Goal: Task Accomplishment & Management: Use online tool/utility

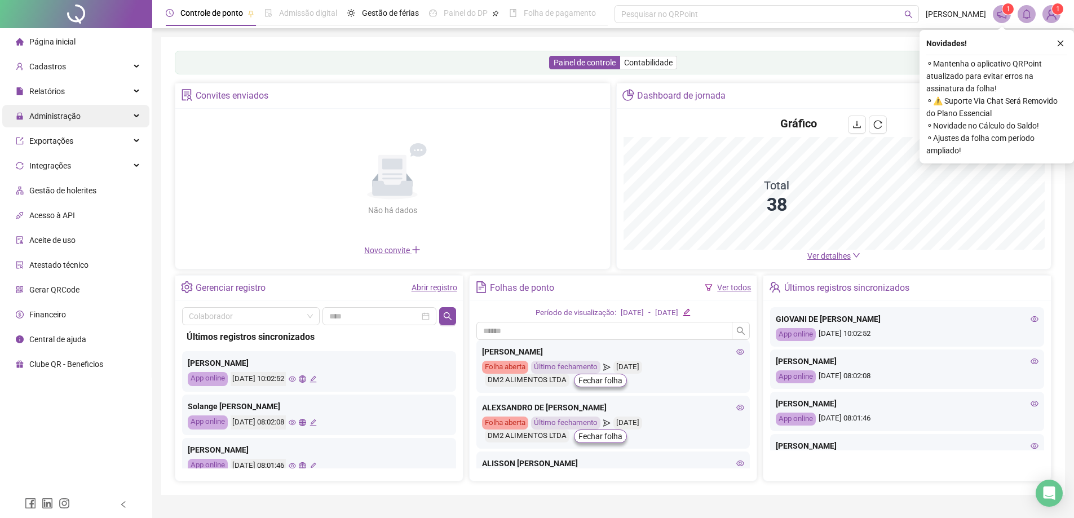
click at [70, 118] on span "Administração" at bounding box center [54, 116] width 51 height 9
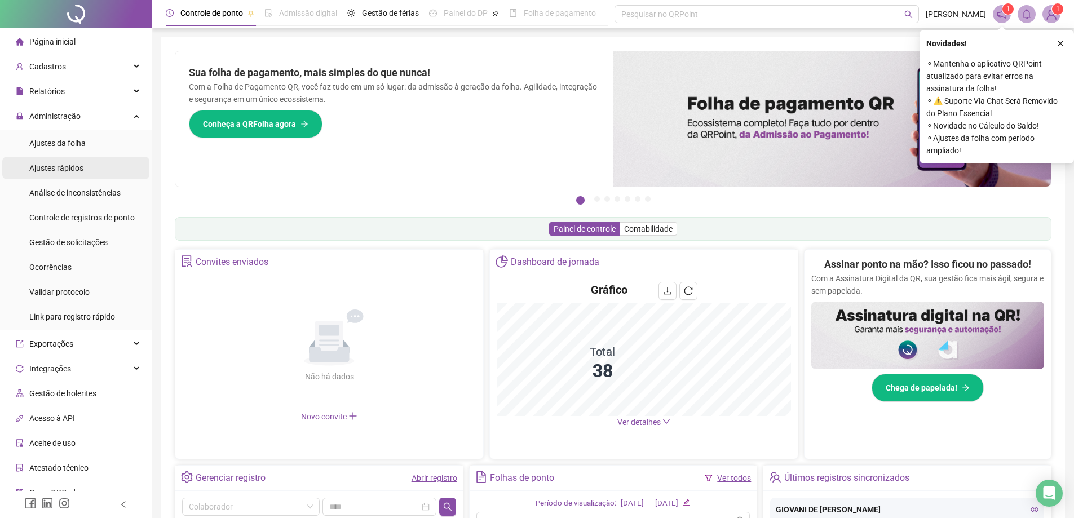
click at [80, 170] on span "Ajustes rápidos" at bounding box center [56, 168] width 54 height 9
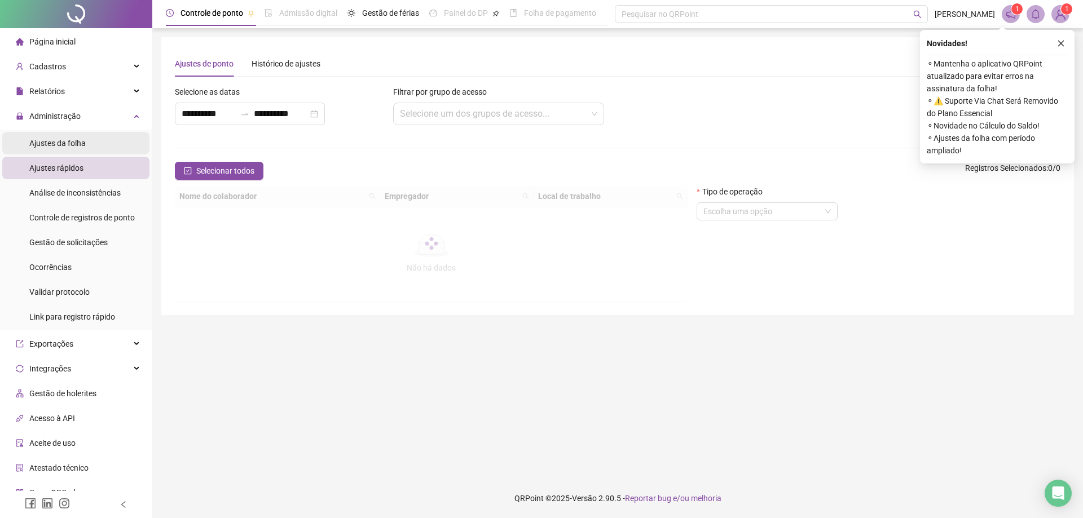
click at [80, 141] on span "Ajustes da folha" at bounding box center [57, 143] width 56 height 9
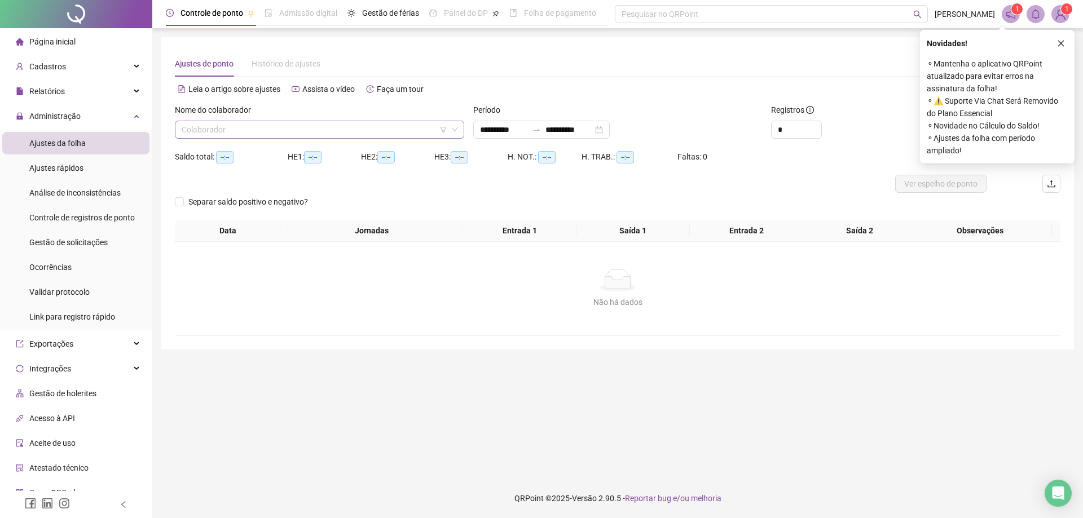
click at [259, 130] on input "search" at bounding box center [315, 129] width 266 height 17
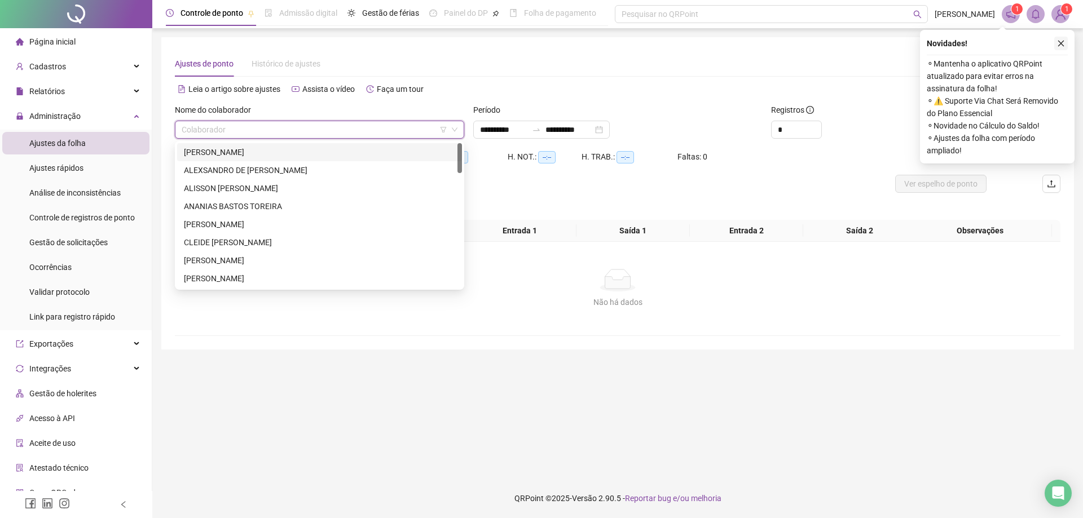
click at [1056, 39] on button "button" at bounding box center [1061, 44] width 14 height 14
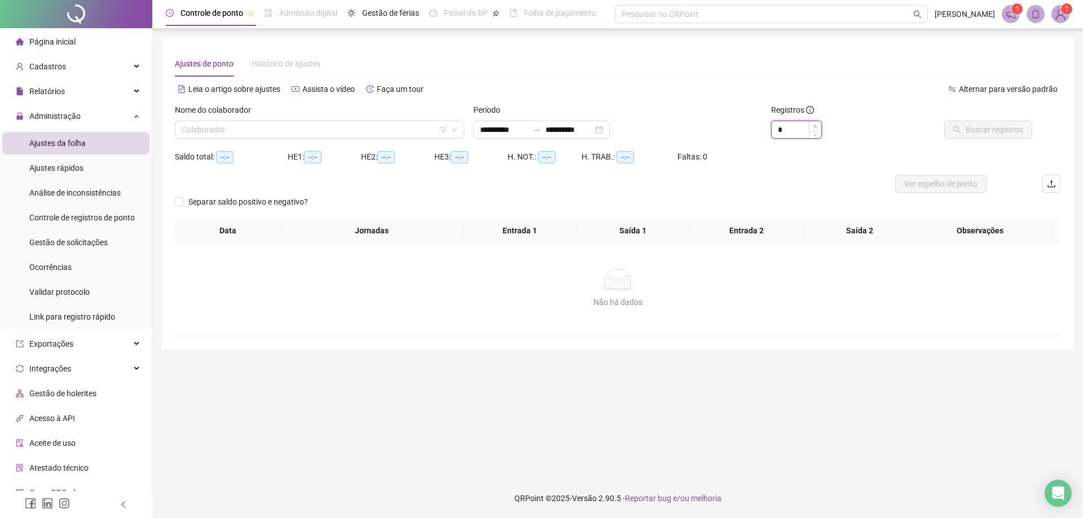
type input "*"
click at [816, 125] on icon "up" at bounding box center [815, 127] width 4 height 4
click at [253, 124] on input "search" at bounding box center [315, 129] width 266 height 17
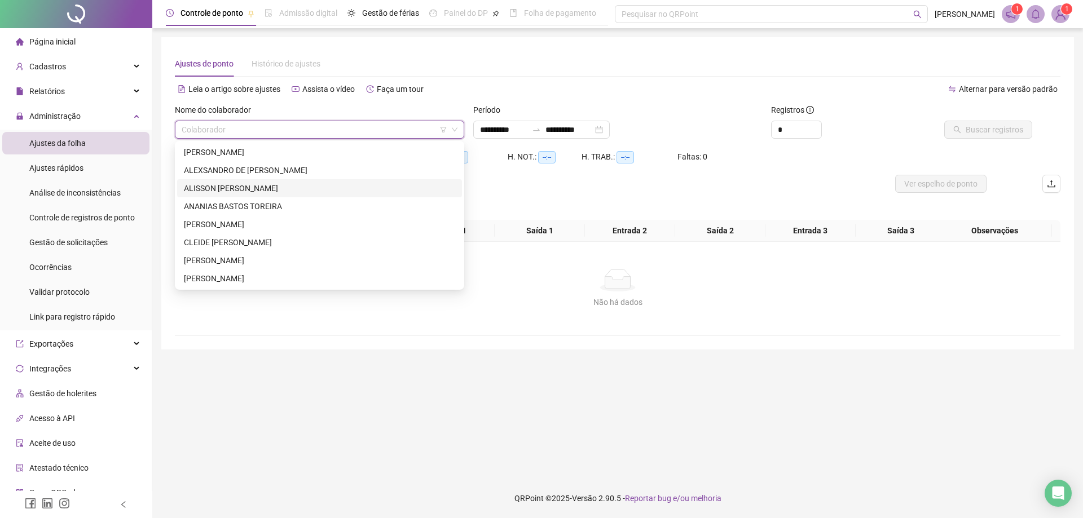
click at [297, 189] on div "ALISSON [PERSON_NAME]" at bounding box center [319, 188] width 271 height 12
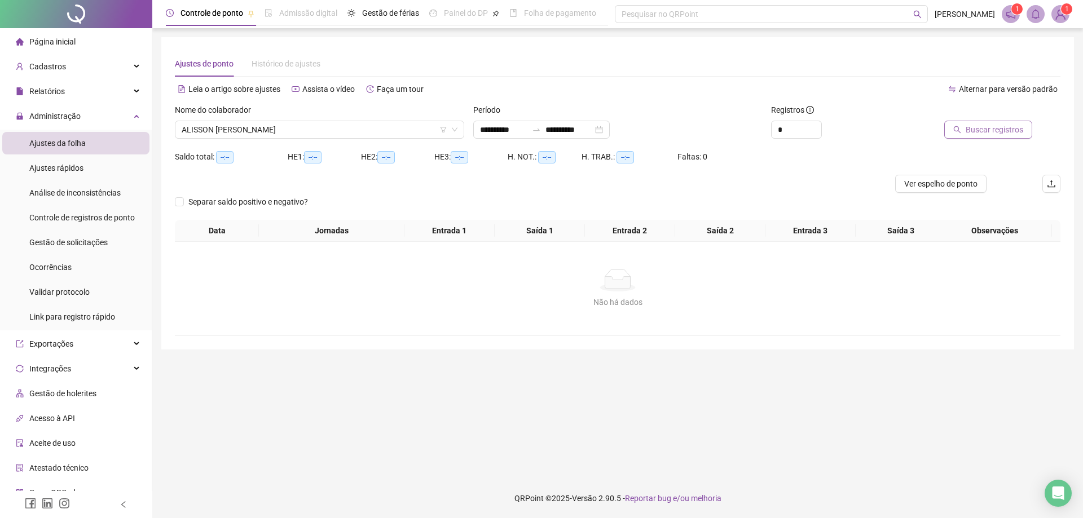
click at [971, 130] on span "Buscar registros" at bounding box center [994, 129] width 58 height 12
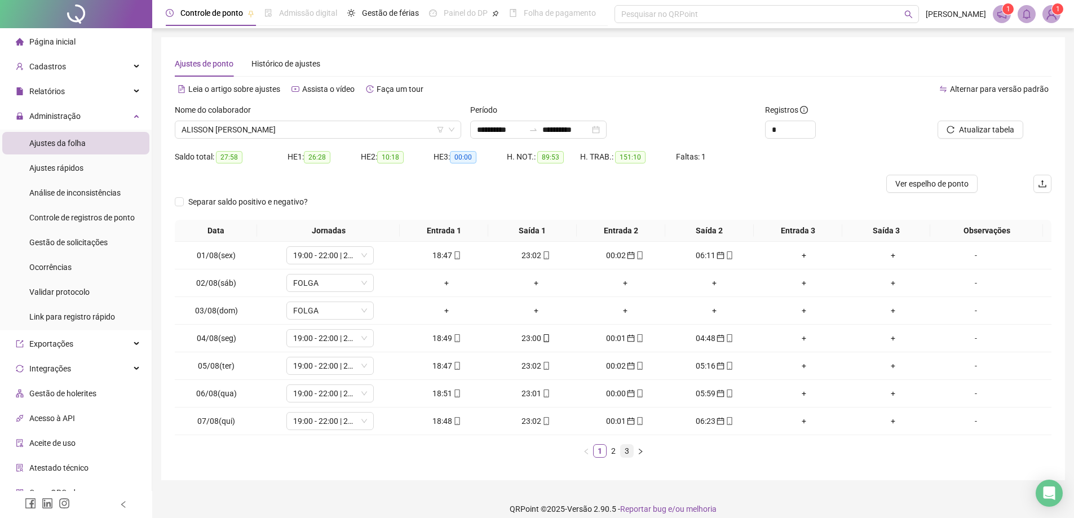
click at [625, 453] on link "3" at bounding box center [627, 451] width 12 height 12
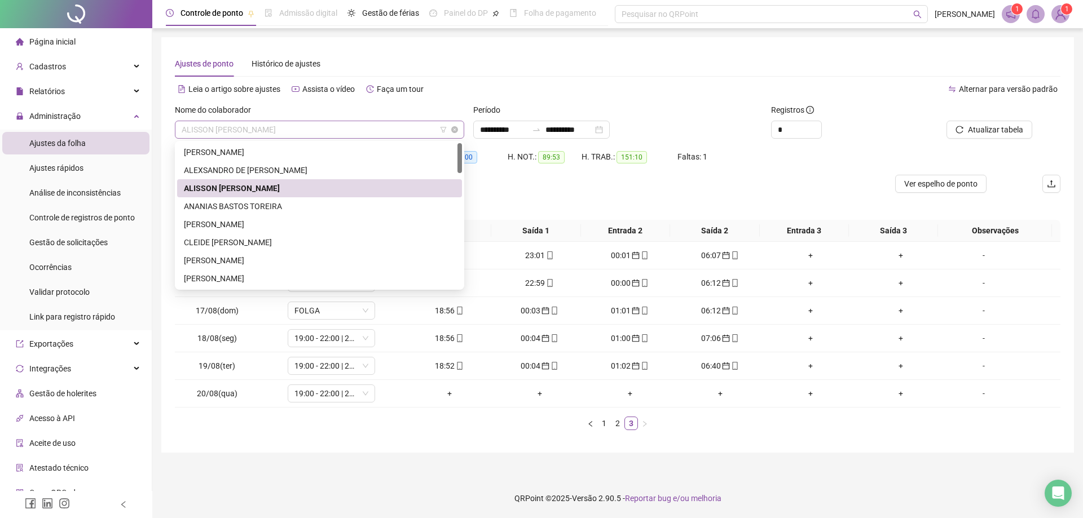
click at [317, 128] on span "ALISSON [PERSON_NAME]" at bounding box center [320, 129] width 276 height 17
click at [250, 242] on div "CLEIDE [PERSON_NAME]" at bounding box center [319, 242] width 271 height 12
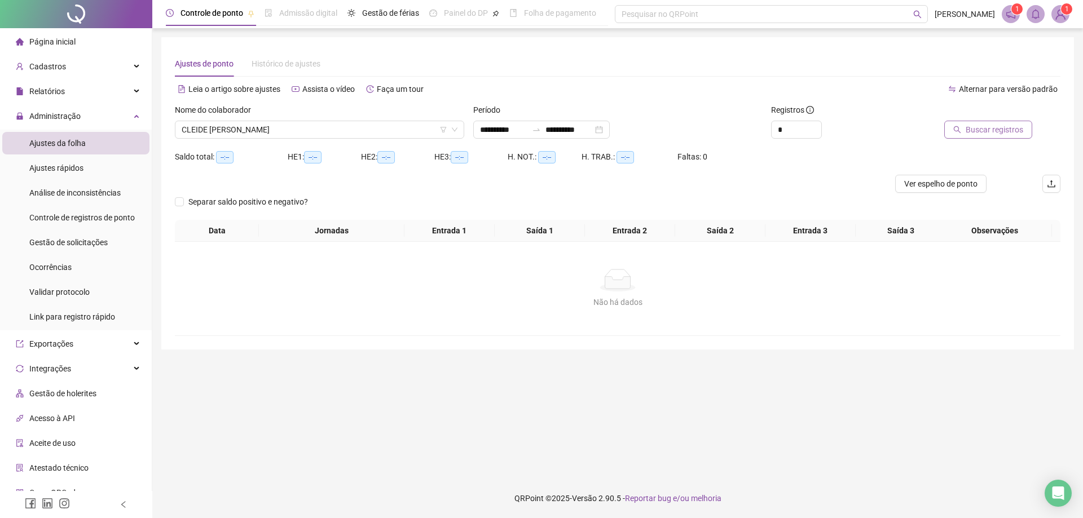
click at [991, 129] on span "Buscar registros" at bounding box center [994, 129] width 58 height 12
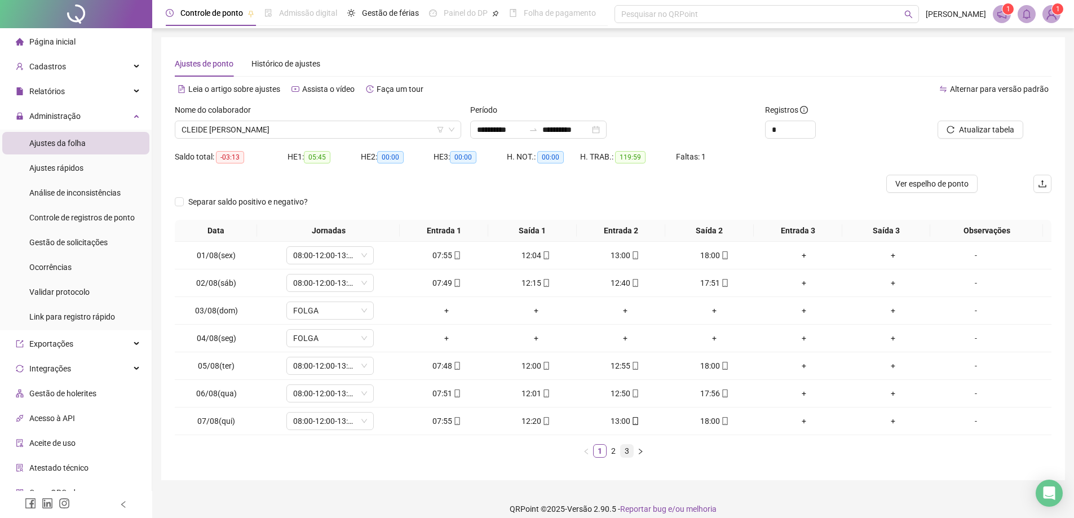
click at [629, 452] on link "3" at bounding box center [627, 451] width 12 height 12
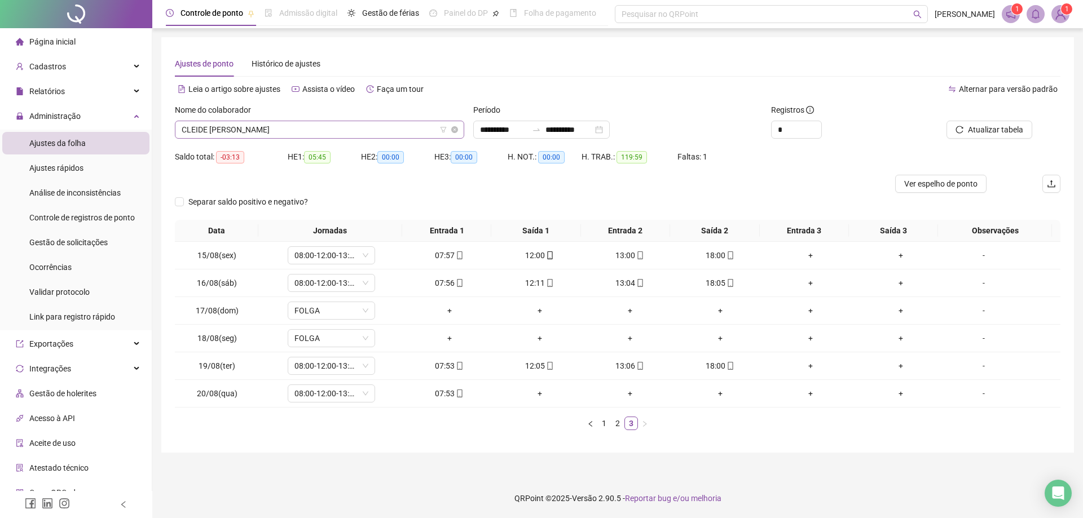
click at [307, 130] on span "CLEIDE [PERSON_NAME]" at bounding box center [320, 129] width 276 height 17
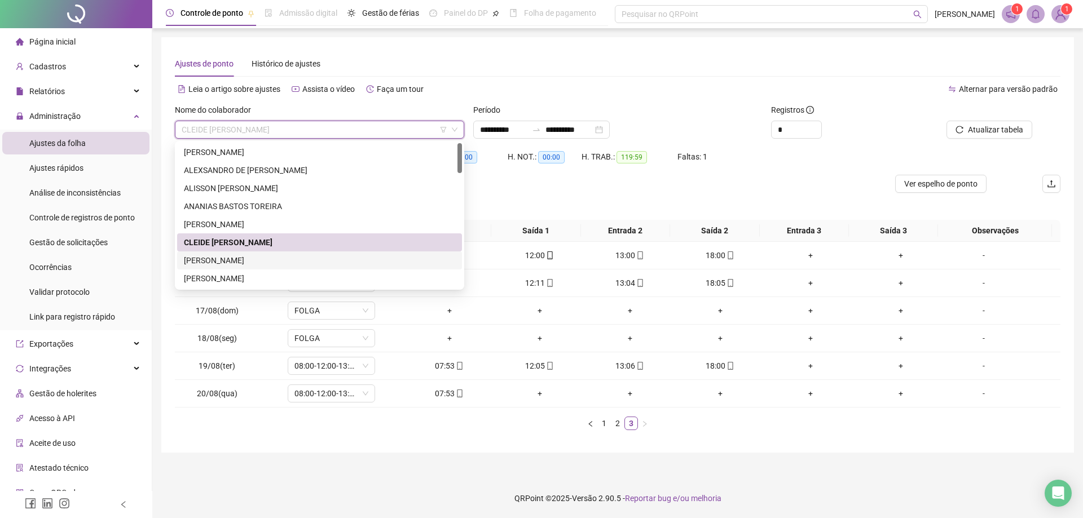
click at [250, 260] on div "[PERSON_NAME]" at bounding box center [319, 260] width 271 height 12
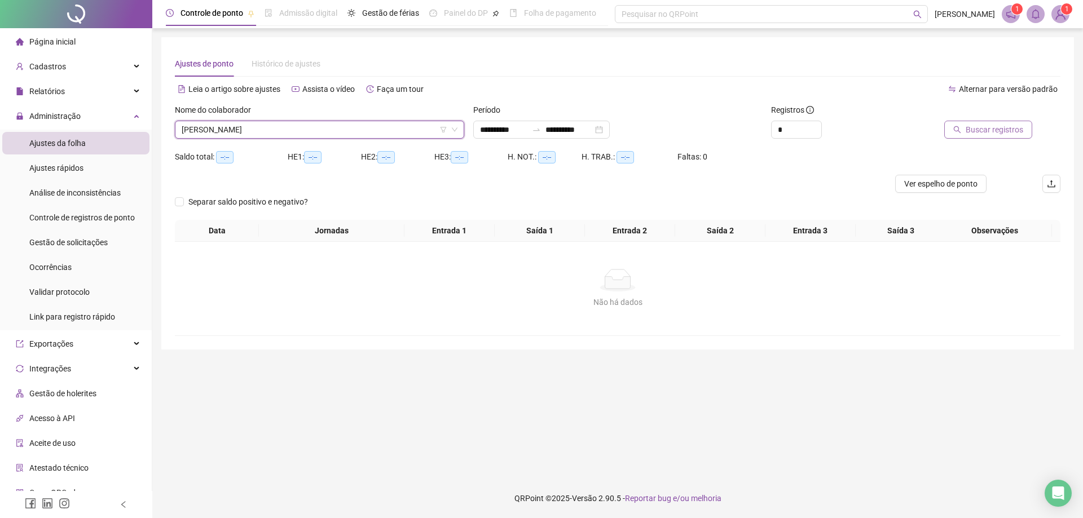
click at [983, 133] on span "Buscar registros" at bounding box center [994, 129] width 58 height 12
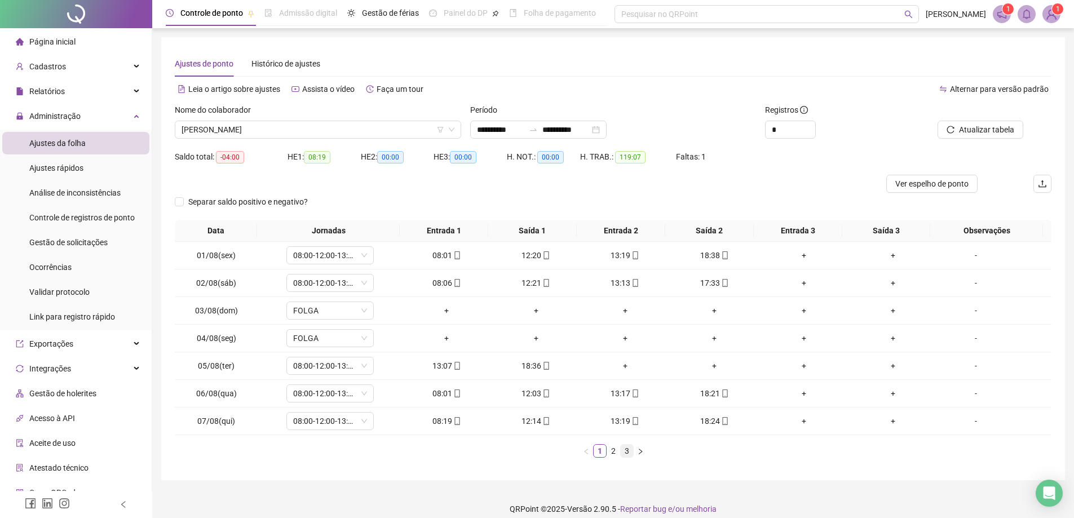
click at [629, 451] on link "3" at bounding box center [627, 451] width 12 height 12
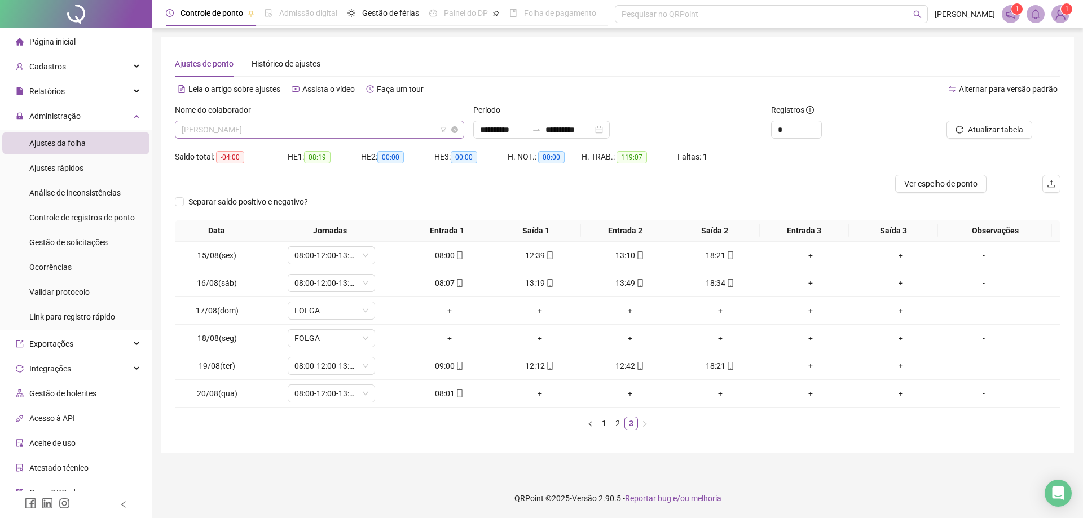
click at [297, 131] on span "[PERSON_NAME]" at bounding box center [320, 129] width 276 height 17
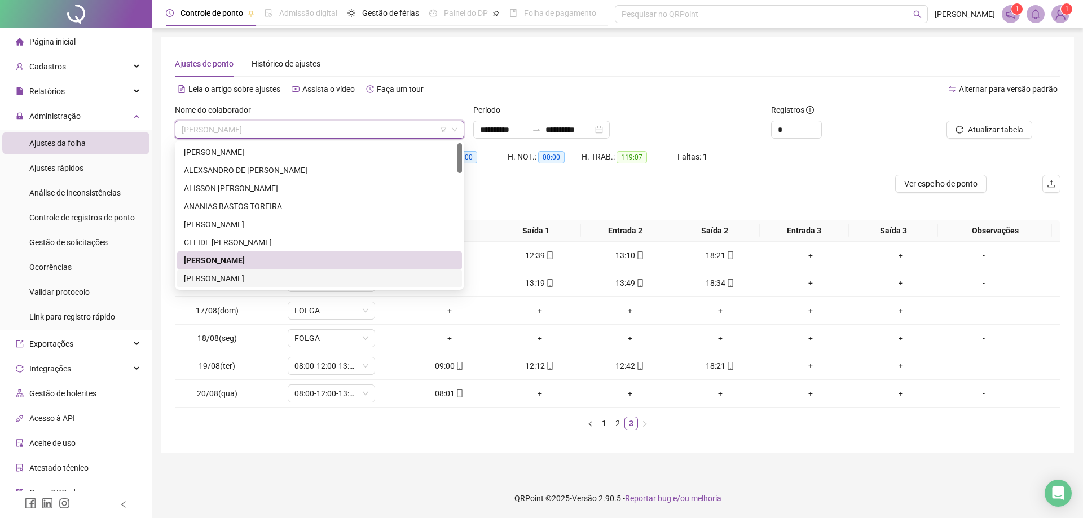
click at [229, 274] on div "[PERSON_NAME]" at bounding box center [319, 278] width 271 height 12
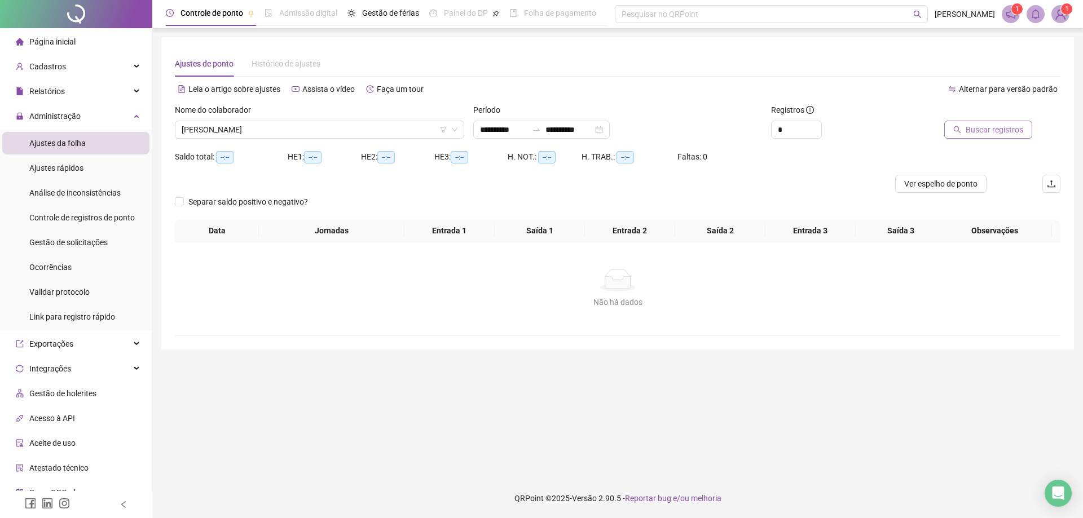
click at [992, 134] on span "Buscar registros" at bounding box center [994, 129] width 58 height 12
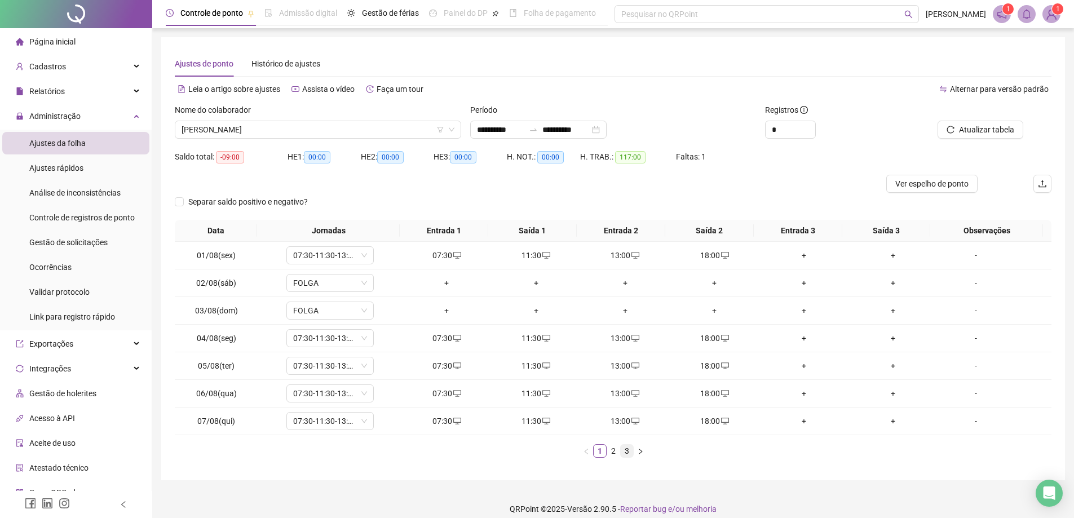
click at [628, 453] on link "3" at bounding box center [627, 451] width 12 height 12
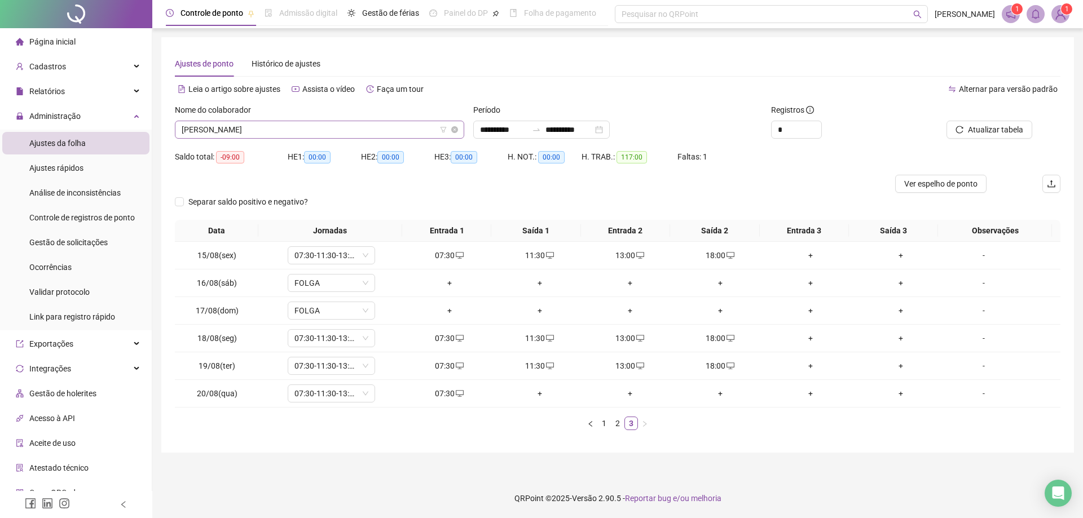
click at [280, 133] on span "[PERSON_NAME]" at bounding box center [320, 129] width 276 height 17
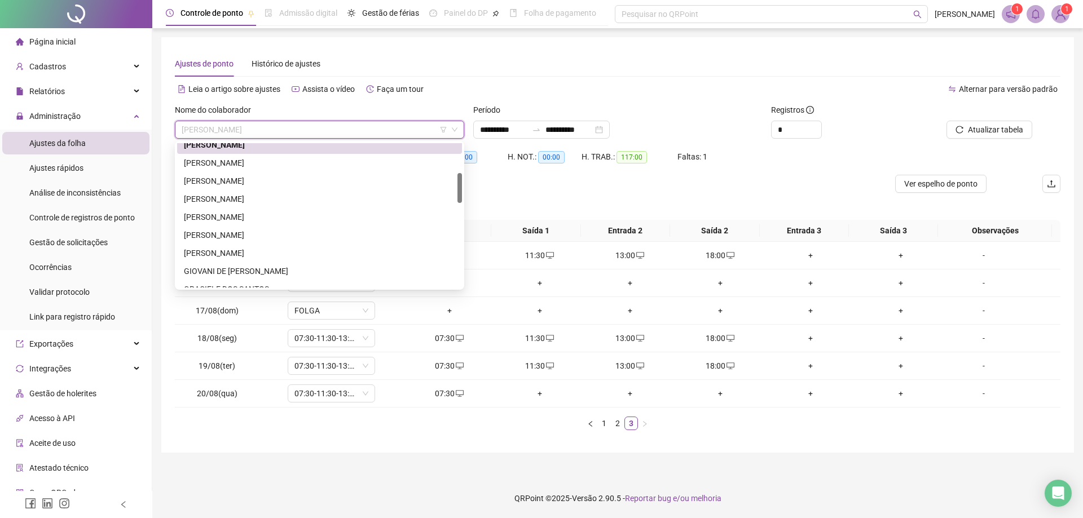
scroll to position [142, 0]
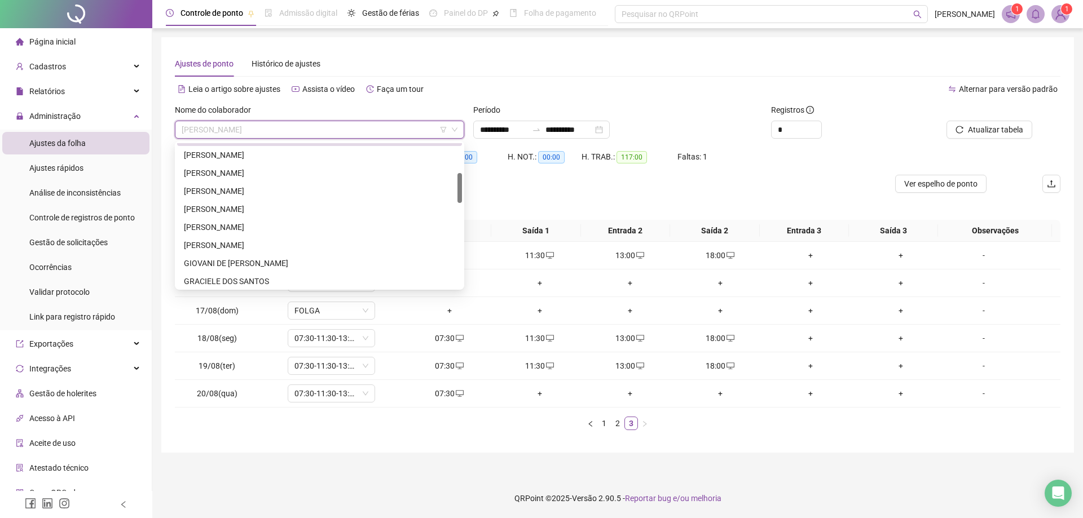
drag, startPoint x: 458, startPoint y: 159, endPoint x: 463, endPoint y: 189, distance: 30.2
click at [463, 189] on div "294607 258187 278710 [PERSON_NAME] [PERSON_NAME] GRACIELE DOS SANTOS [PERSON_NA…" at bounding box center [319, 215] width 289 height 149
drag, startPoint x: 460, startPoint y: 192, endPoint x: 462, endPoint y: 249, distance: 57.0
click at [462, 249] on div "89088 281655 293820 [PERSON_NAME] [PERSON_NAME] APARECIDA [PERSON_NAME] [PERSON…" at bounding box center [319, 215] width 289 height 149
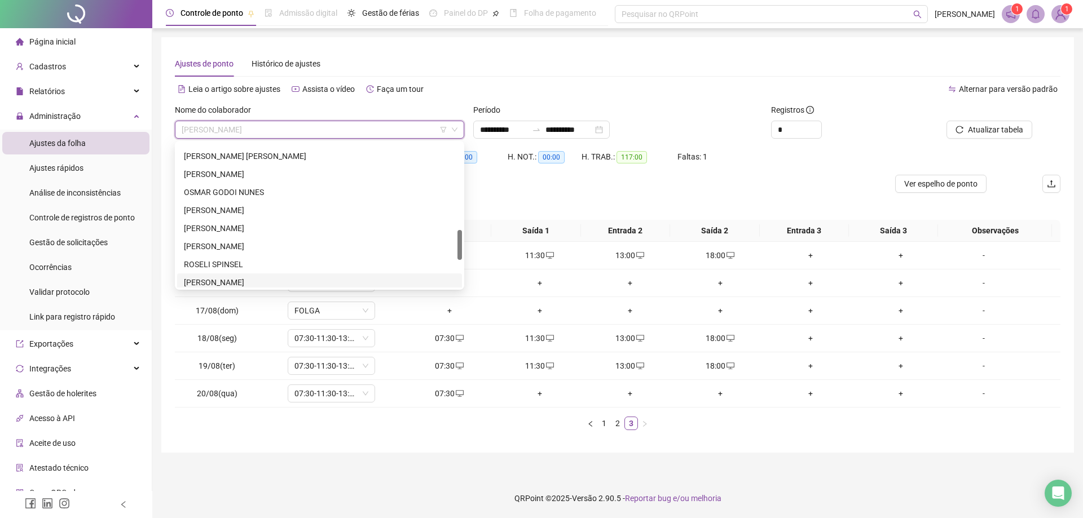
click at [248, 279] on div "[PERSON_NAME]" at bounding box center [319, 282] width 271 height 12
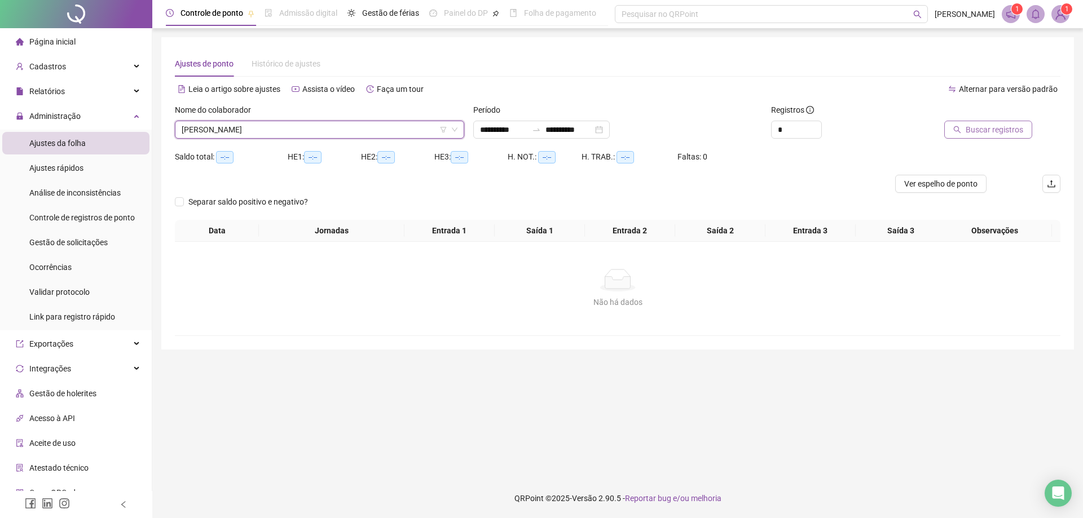
click at [1001, 130] on span "Buscar registros" at bounding box center [994, 129] width 58 height 12
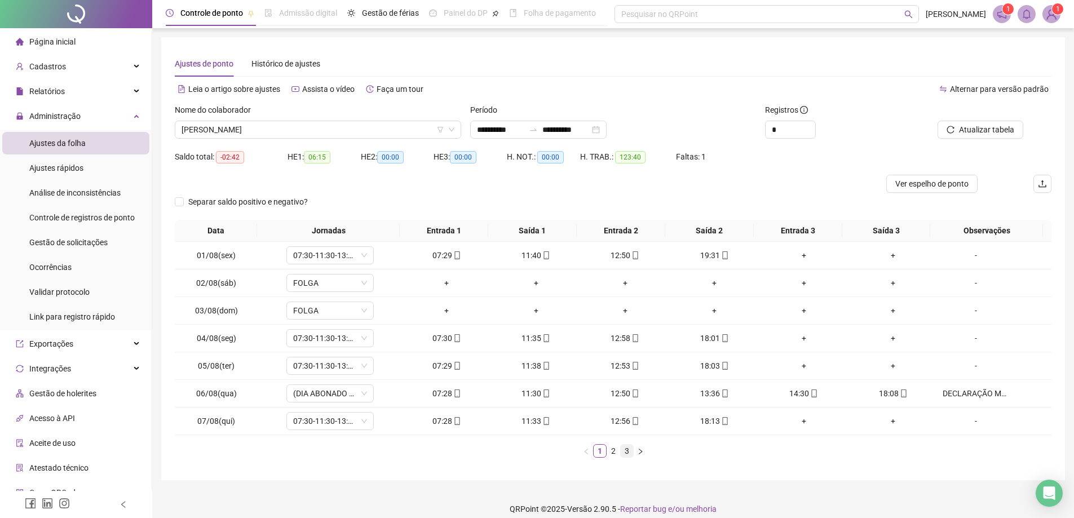
click at [624, 452] on link "3" at bounding box center [627, 451] width 12 height 12
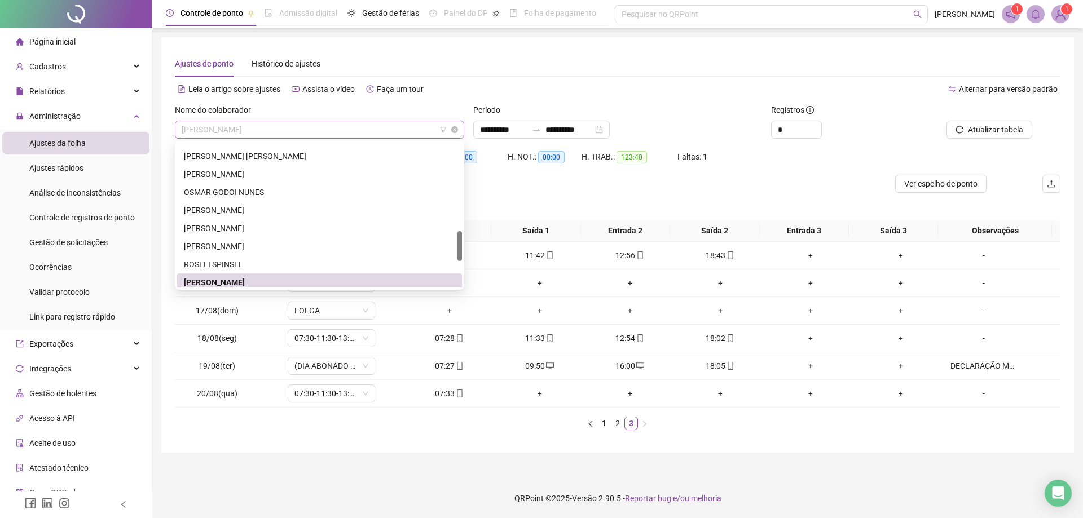
scroll to position [415, 0]
click at [323, 130] on span "[PERSON_NAME]" at bounding box center [320, 129] width 276 height 17
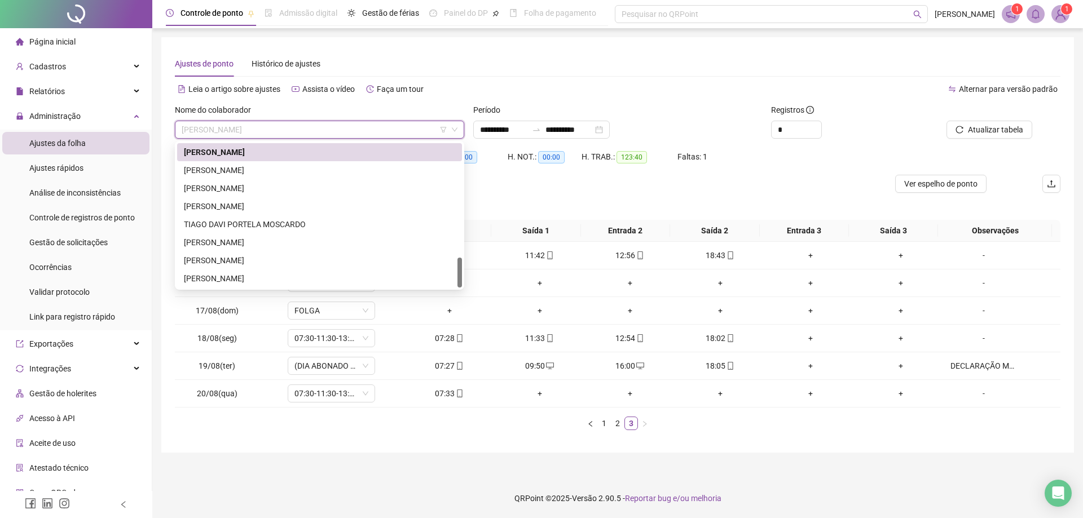
scroll to position [541, 0]
drag, startPoint x: 458, startPoint y: 270, endPoint x: 458, endPoint y: 280, distance: 10.2
click at [458, 279] on div at bounding box center [459, 273] width 5 height 30
click at [295, 226] on div "TIAGO DAVI PORTELA MOSCARDO" at bounding box center [319, 224] width 271 height 12
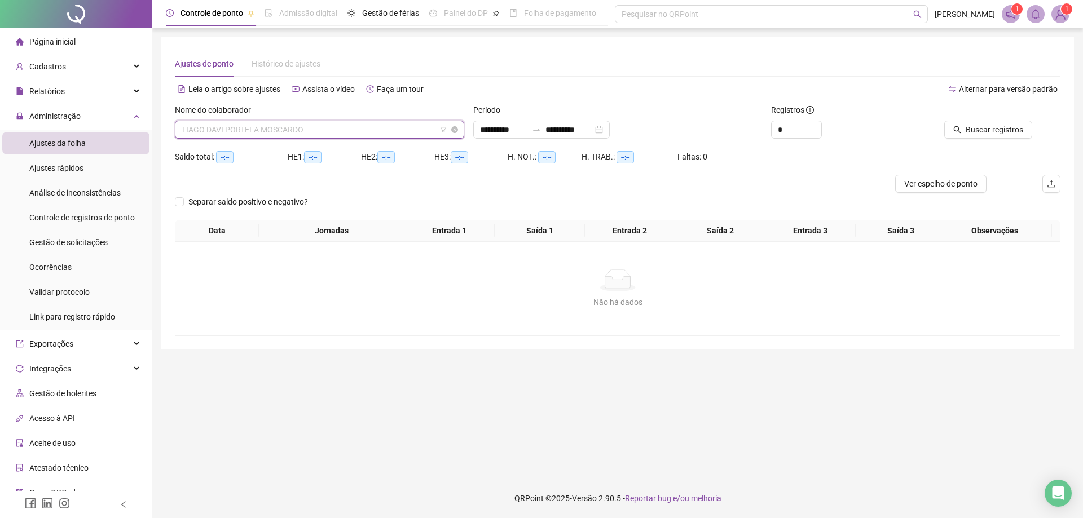
click at [343, 124] on span "TIAGO DAVI PORTELA MOSCARDO" at bounding box center [320, 129] width 276 height 17
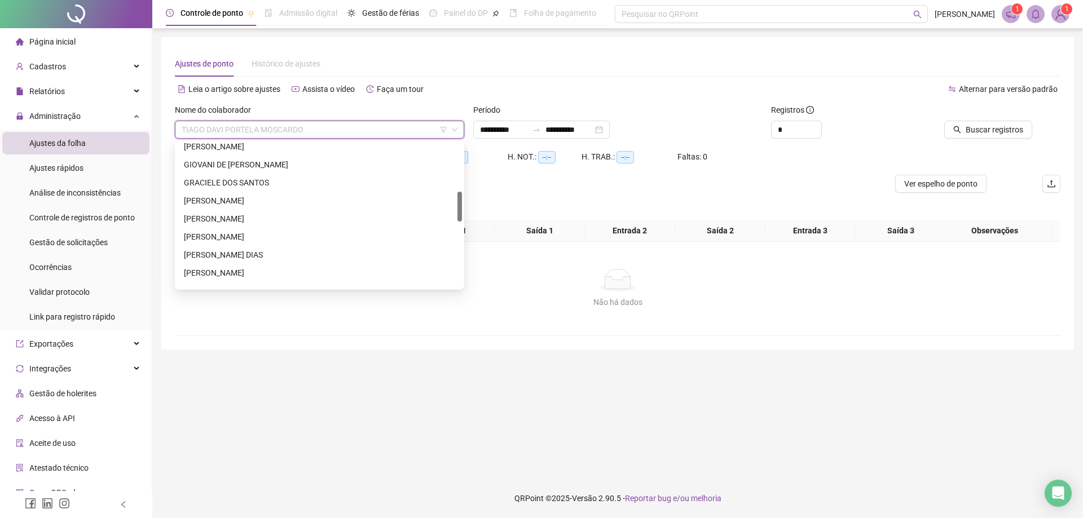
scroll to position [227, 0]
drag, startPoint x: 457, startPoint y: 274, endPoint x: 467, endPoint y: 207, distance: 67.8
click at [467, 208] on body "**********" at bounding box center [541, 259] width 1083 height 518
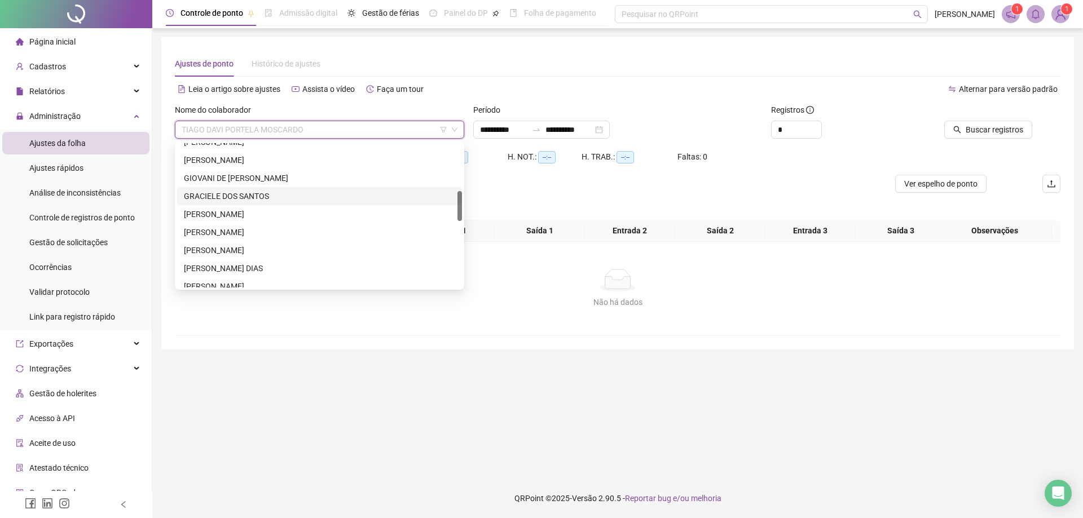
click at [259, 193] on div "GRACIELE DOS SANTOS" at bounding box center [319, 196] width 271 height 12
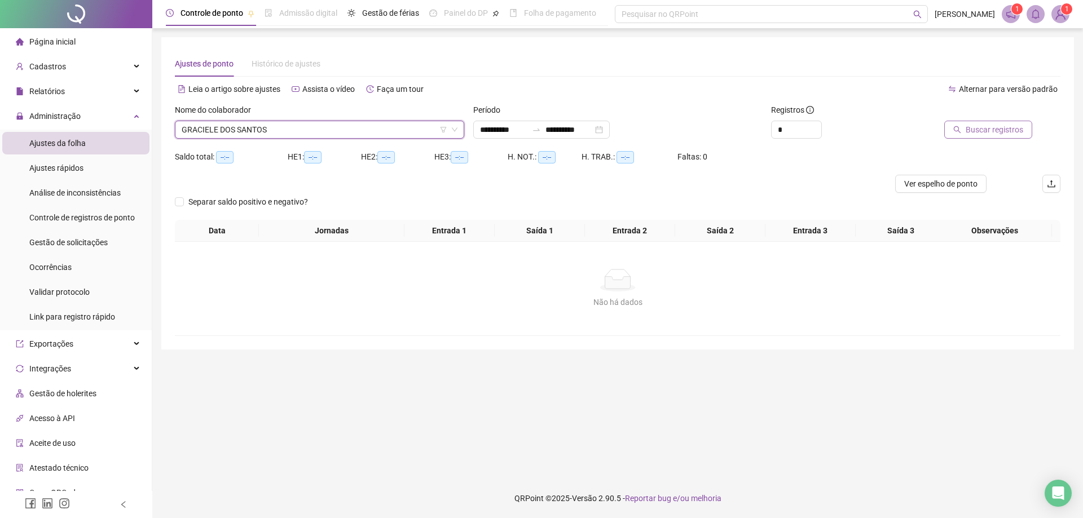
click at [989, 129] on span "Buscar registros" at bounding box center [994, 129] width 58 height 12
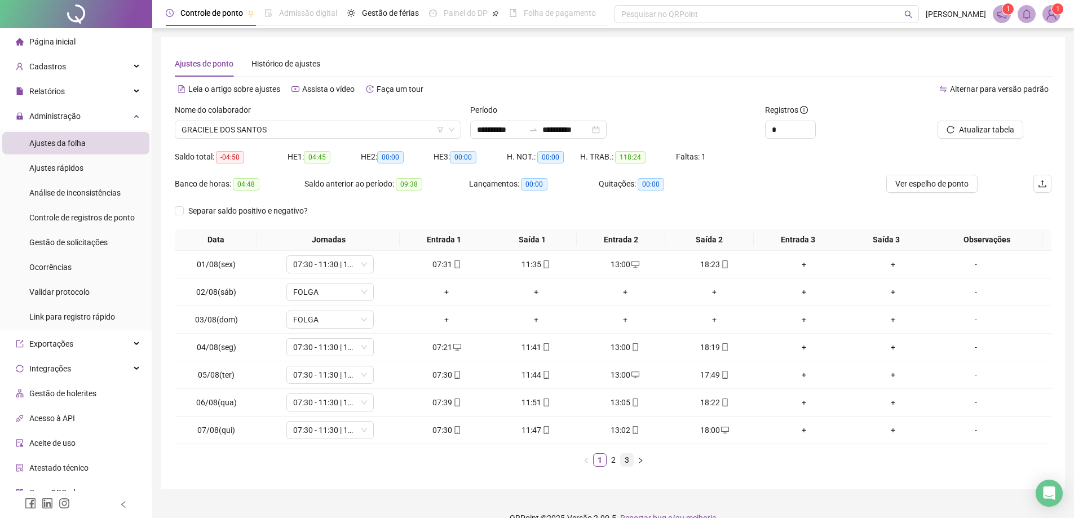
click at [625, 462] on link "3" at bounding box center [627, 460] width 12 height 12
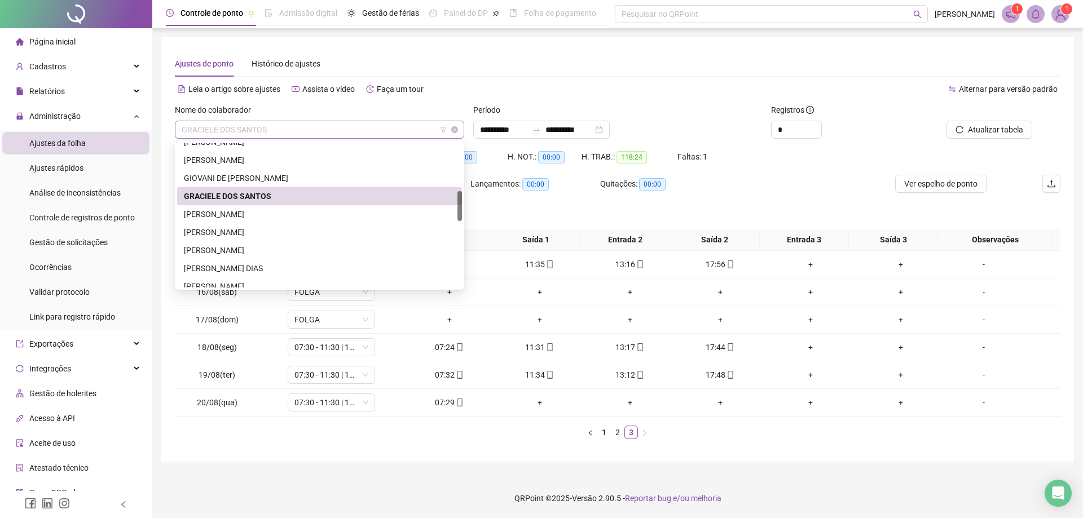
click at [310, 132] on span "GRACIELE DOS SANTOS" at bounding box center [320, 129] width 276 height 17
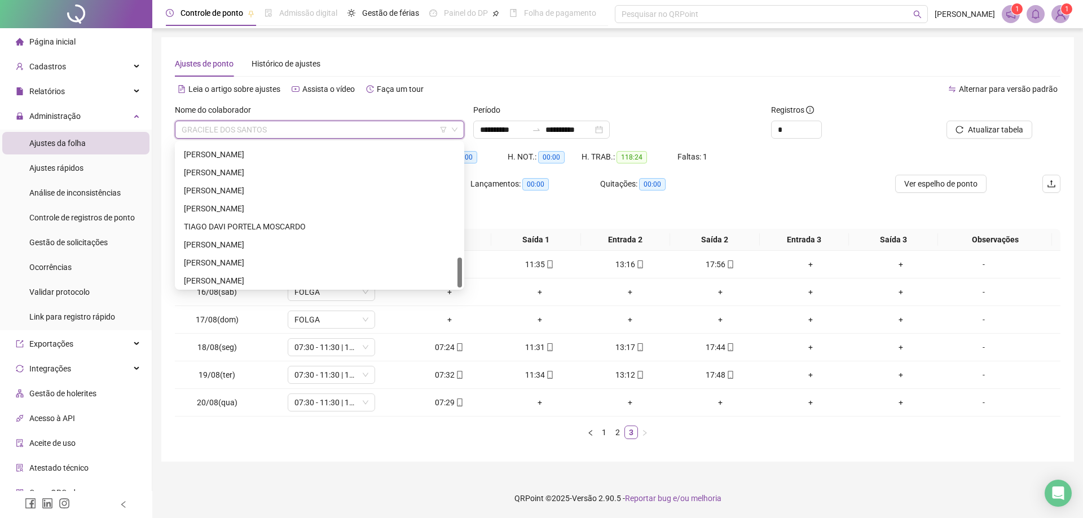
scroll to position [541, 0]
drag, startPoint x: 461, startPoint y: 210, endPoint x: 461, endPoint y: 280, distance: 69.4
click at [461, 280] on div at bounding box center [459, 273] width 5 height 30
click at [297, 229] on div "TIAGO DAVI PORTELA MOSCARDO" at bounding box center [319, 224] width 271 height 12
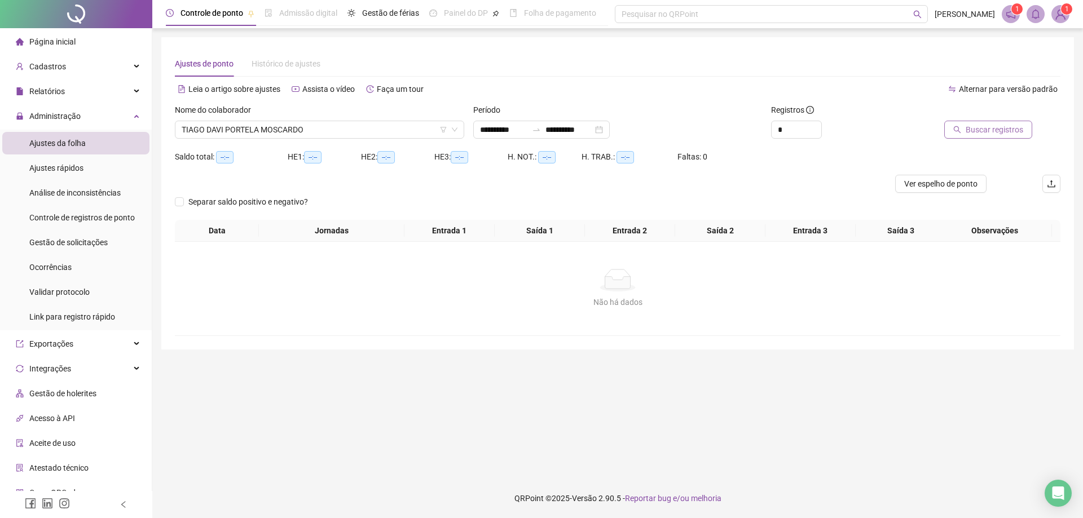
click at [990, 129] on span "Buscar registros" at bounding box center [994, 129] width 58 height 12
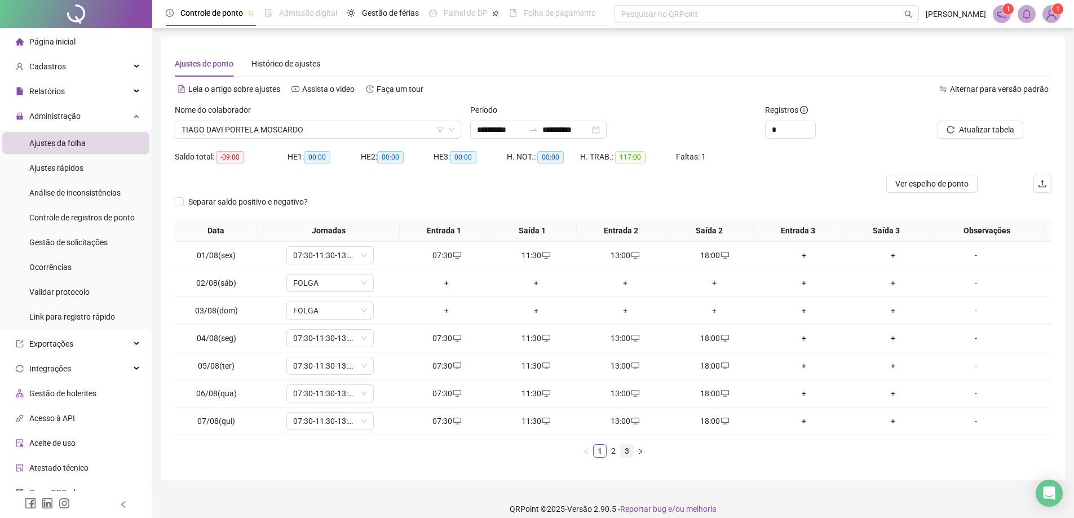
click at [625, 451] on link "3" at bounding box center [627, 451] width 12 height 12
